Goal: Information Seeking & Learning: Learn about a topic

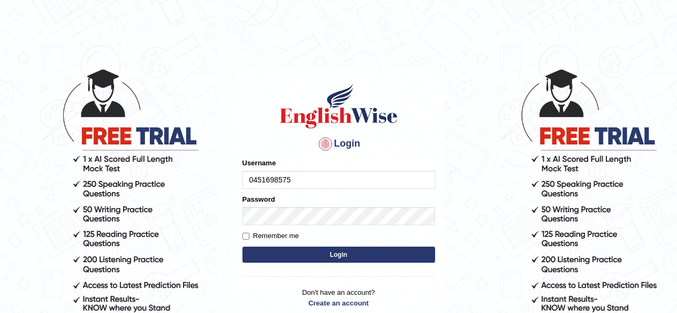
click at [268, 254] on button "Login" at bounding box center [338, 255] width 193 height 16
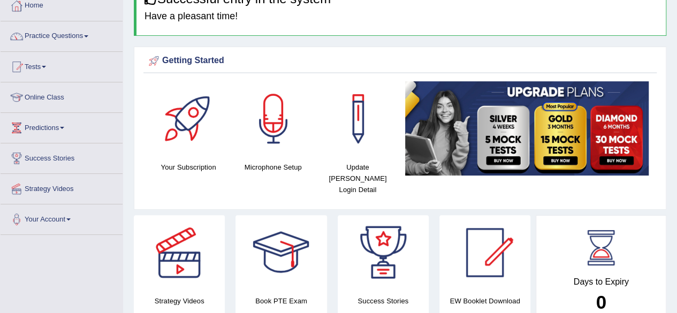
scroll to position [64, 0]
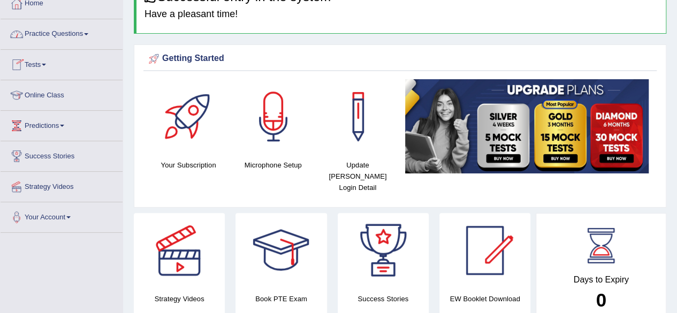
click at [38, 29] on link "Practice Questions" at bounding box center [62, 32] width 122 height 27
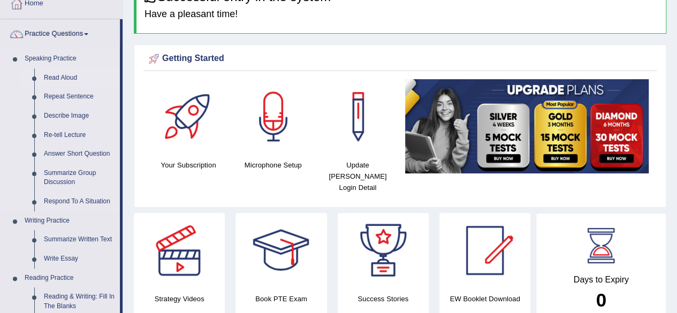
click at [66, 80] on link "Read Aloud" at bounding box center [79, 77] width 81 height 19
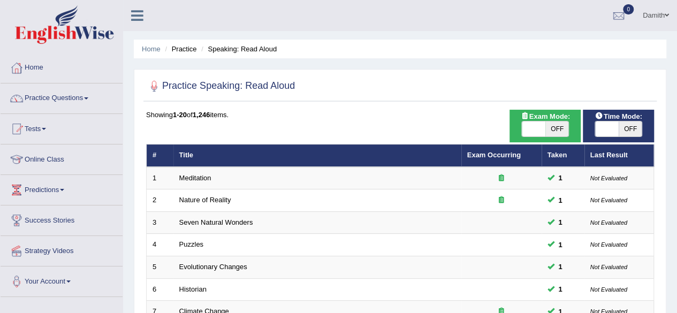
click at [46, 190] on link "Predictions" at bounding box center [62, 188] width 122 height 27
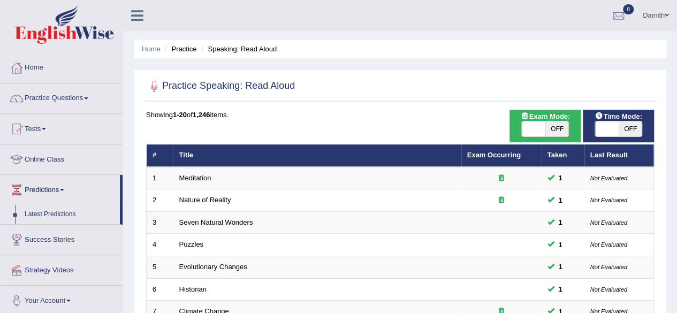
click at [37, 124] on link "Tests" at bounding box center [62, 127] width 122 height 27
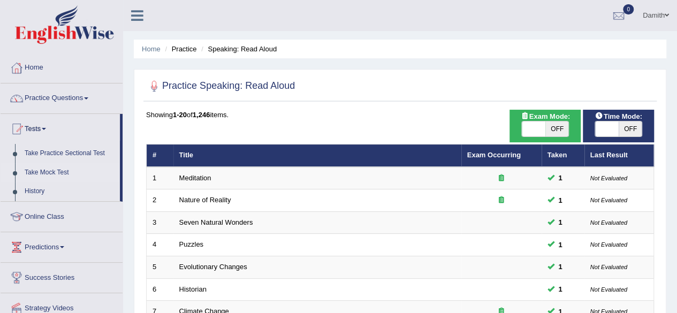
click at [63, 169] on link "Take Mock Test" at bounding box center [70, 172] width 100 height 19
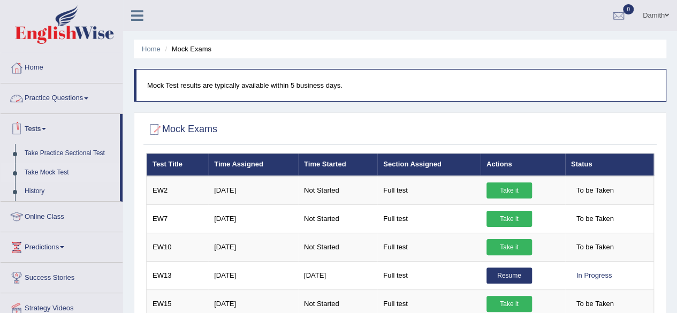
click at [64, 97] on link "Practice Questions" at bounding box center [62, 96] width 122 height 27
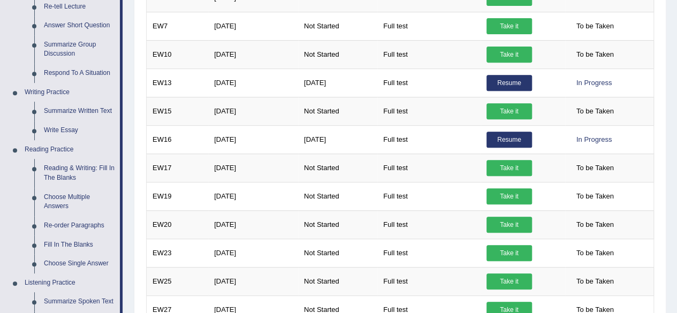
scroll to position [214, 0]
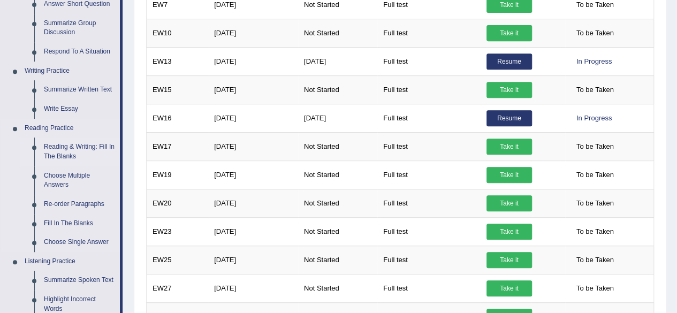
click at [85, 151] on link "Reading & Writing: Fill In The Blanks" at bounding box center [79, 151] width 81 height 28
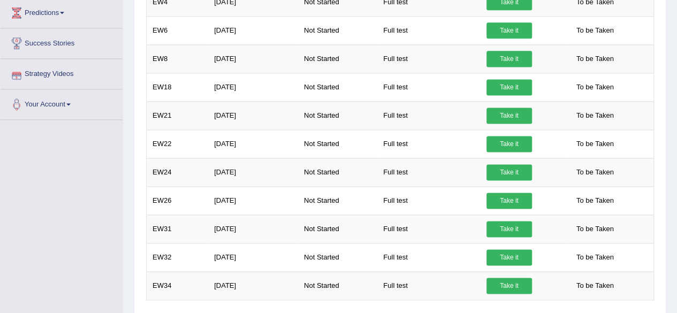
scroll to position [734, 0]
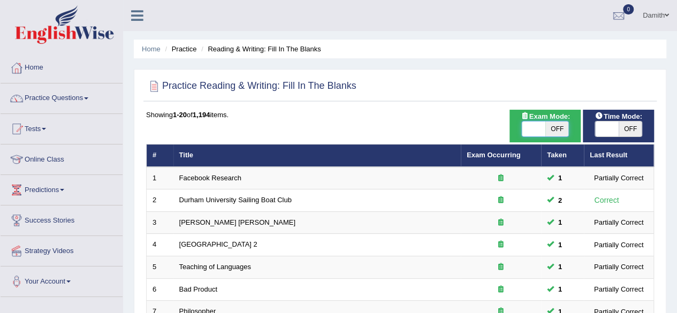
click at [542, 129] on span at bounding box center [534, 128] width 24 height 15
checkbox input "true"
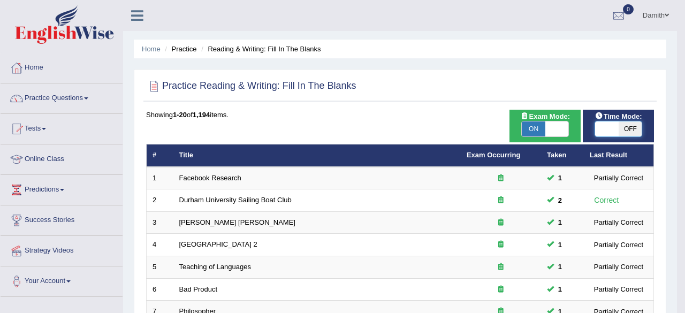
checkbox input "true"
click at [610, 130] on body "Toggle navigation Home Practice Questions Speaking Practice Read Aloud Repeat S…" at bounding box center [342, 156] width 685 height 313
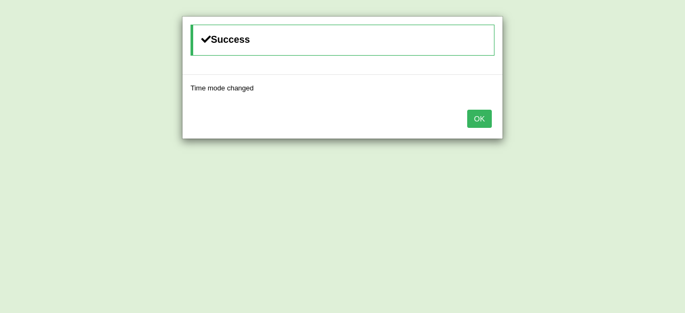
click at [477, 118] on button "OK" at bounding box center [479, 119] width 25 height 18
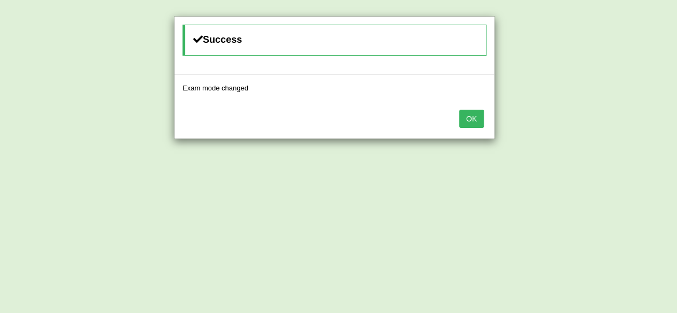
click at [469, 119] on button "OK" at bounding box center [471, 119] width 25 height 18
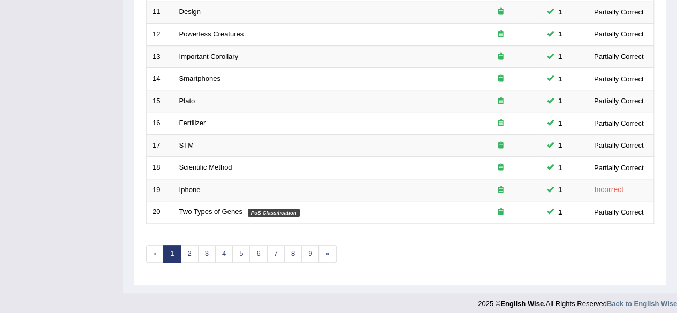
scroll to position [390, 0]
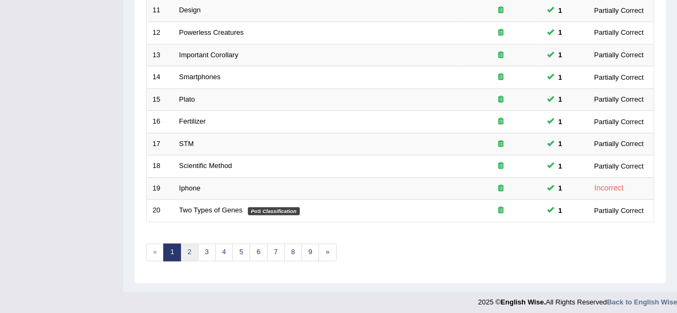
click at [190, 243] on link "2" at bounding box center [189, 252] width 18 height 18
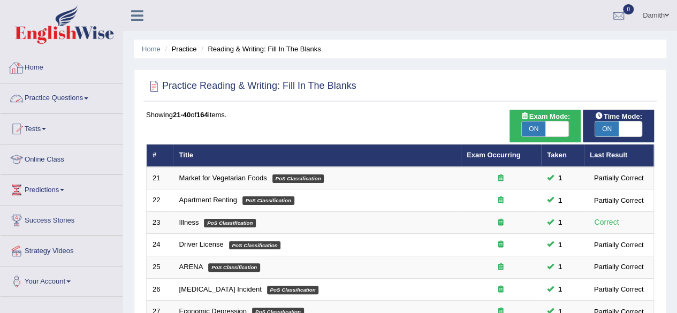
click at [53, 71] on link "Home" at bounding box center [62, 66] width 122 height 27
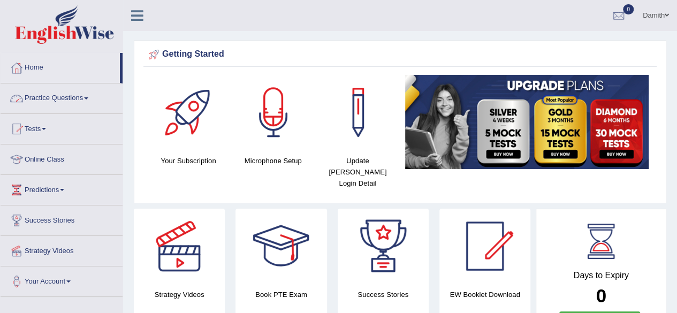
click at [301, 244] on div at bounding box center [280, 246] width 75 height 75
